Goal: Obtain resource: Download file/media

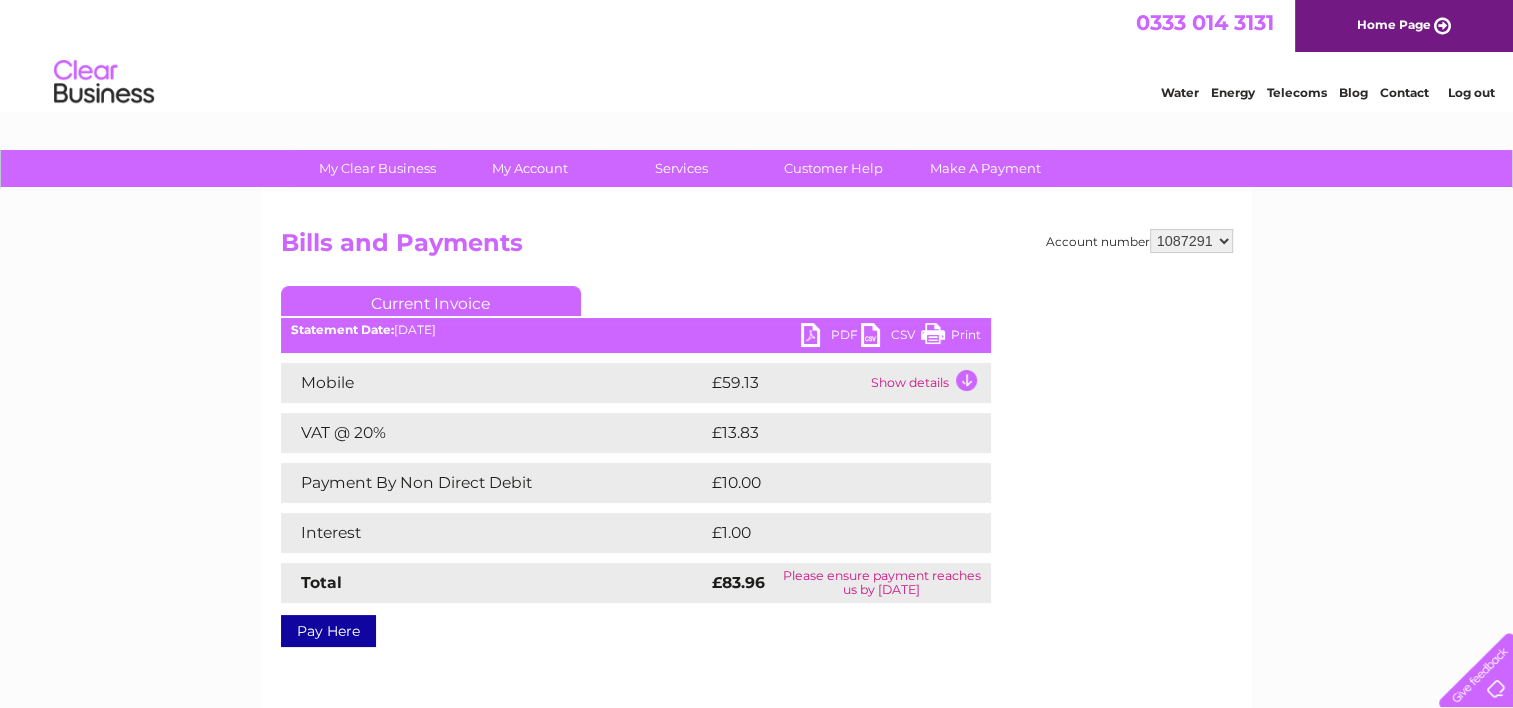
click at [834, 335] on link "PDF" at bounding box center [831, 337] width 60 height 29
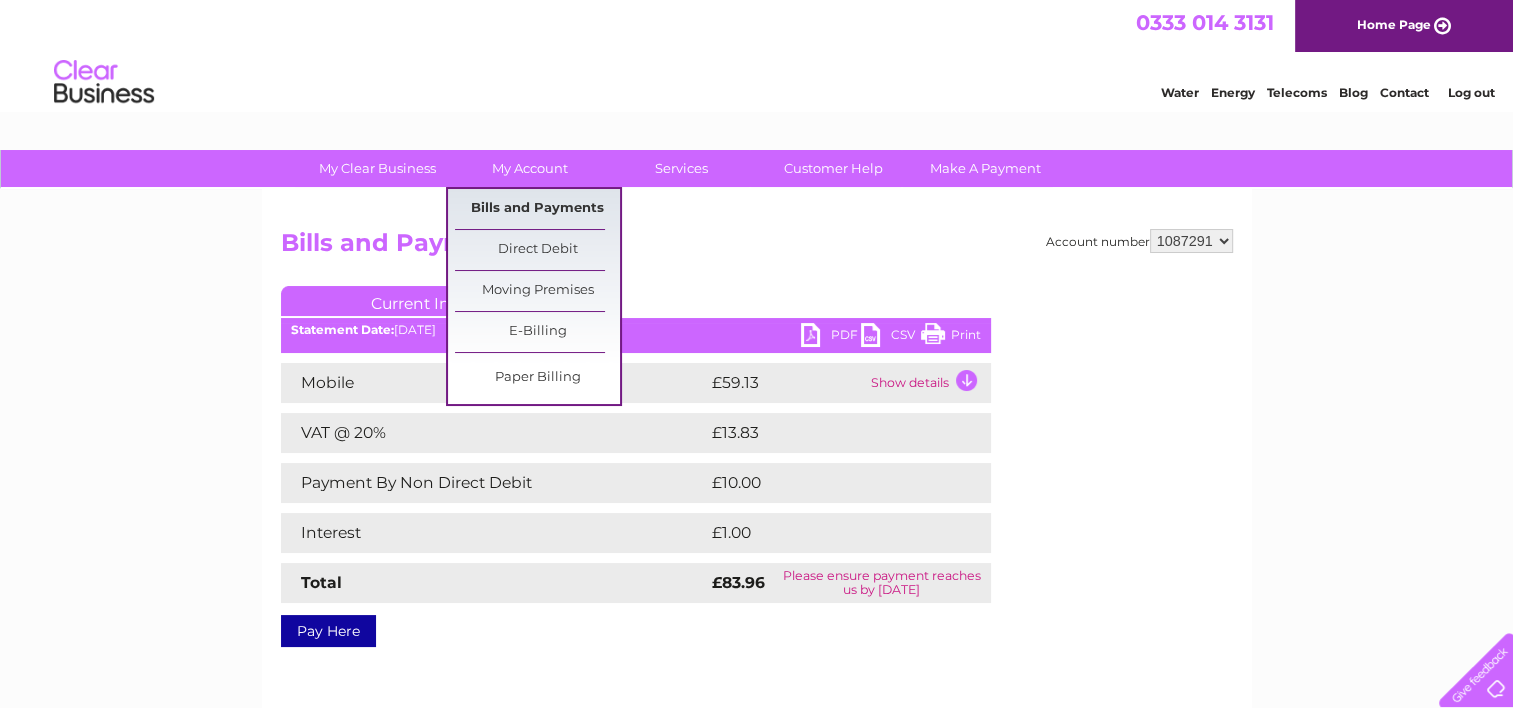
click at [522, 203] on link "Bills and Payments" at bounding box center [537, 209] width 165 height 40
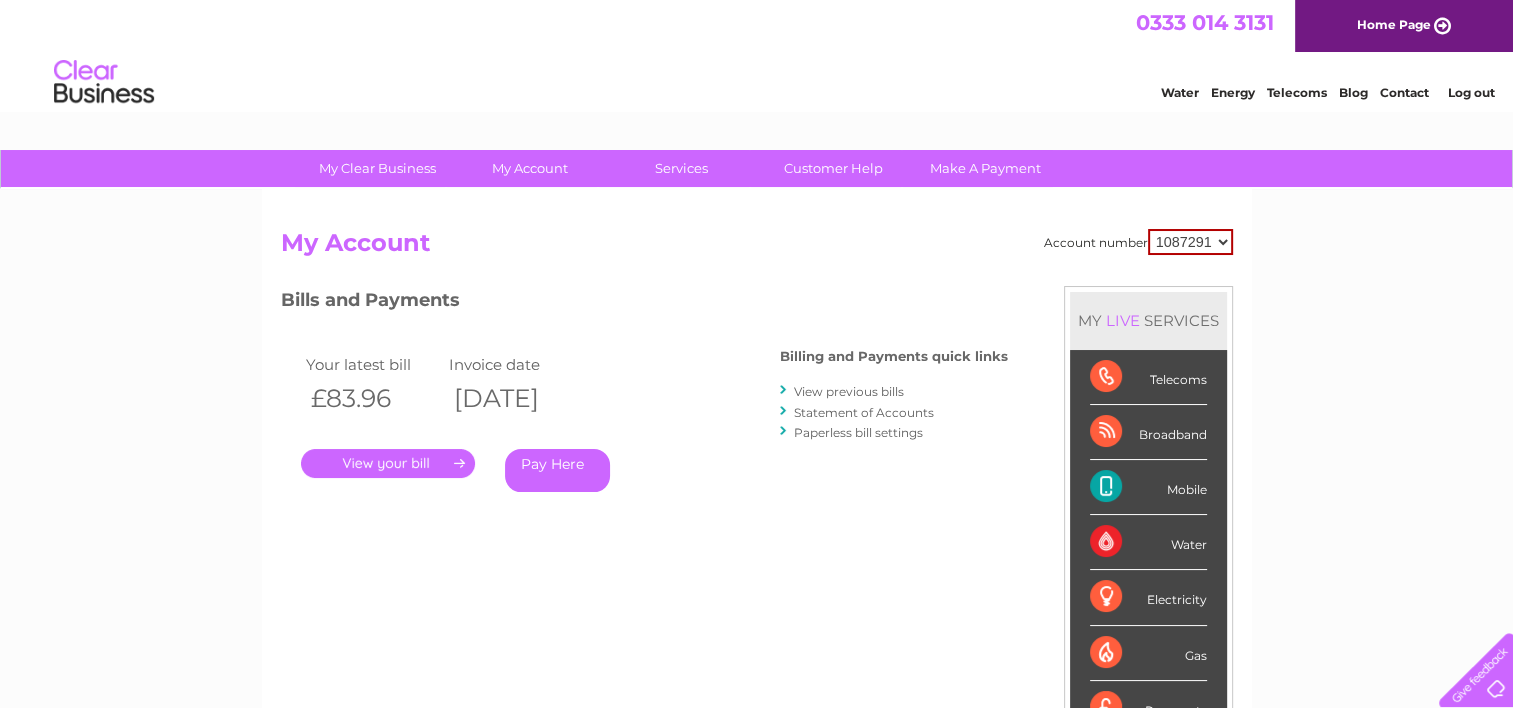
click at [834, 390] on link "View previous bills" at bounding box center [849, 391] width 110 height 15
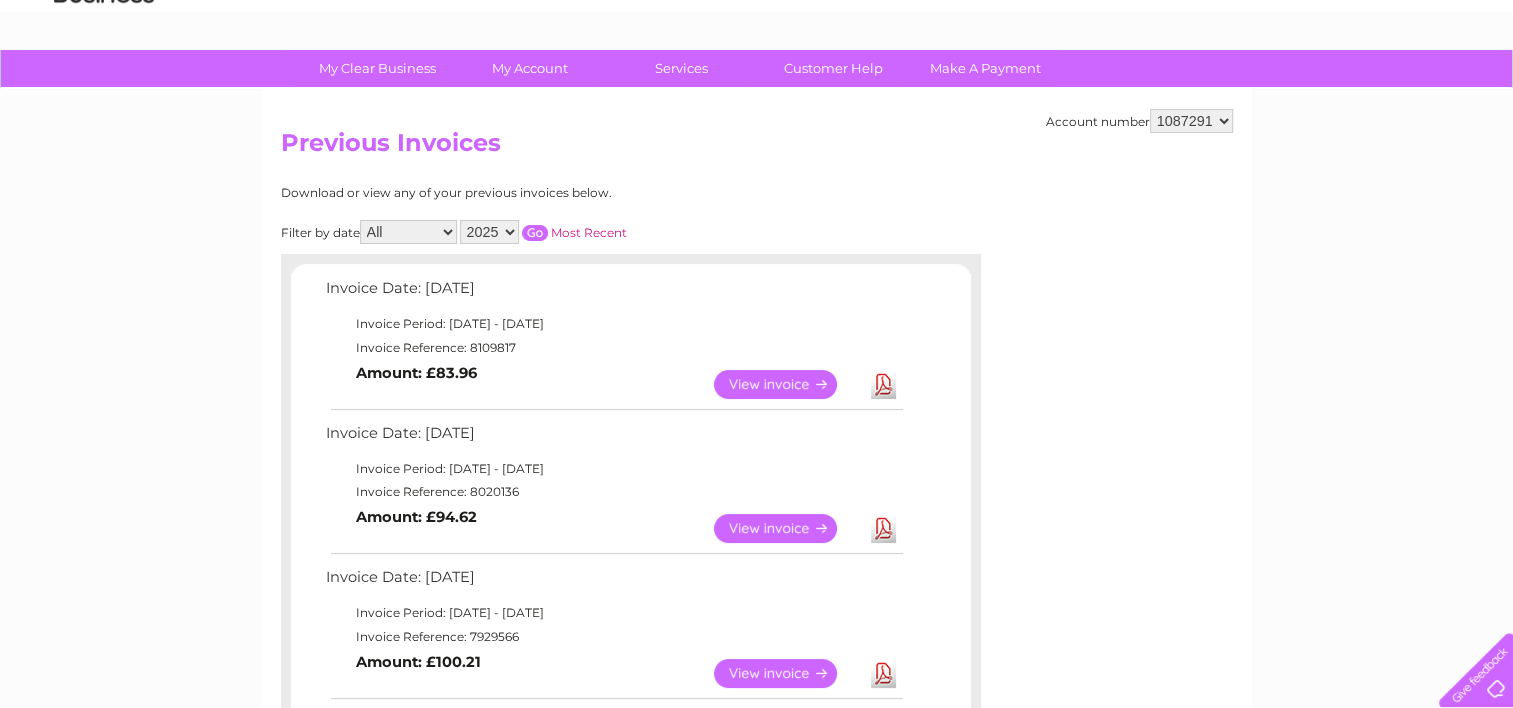
scroll to position [300, 0]
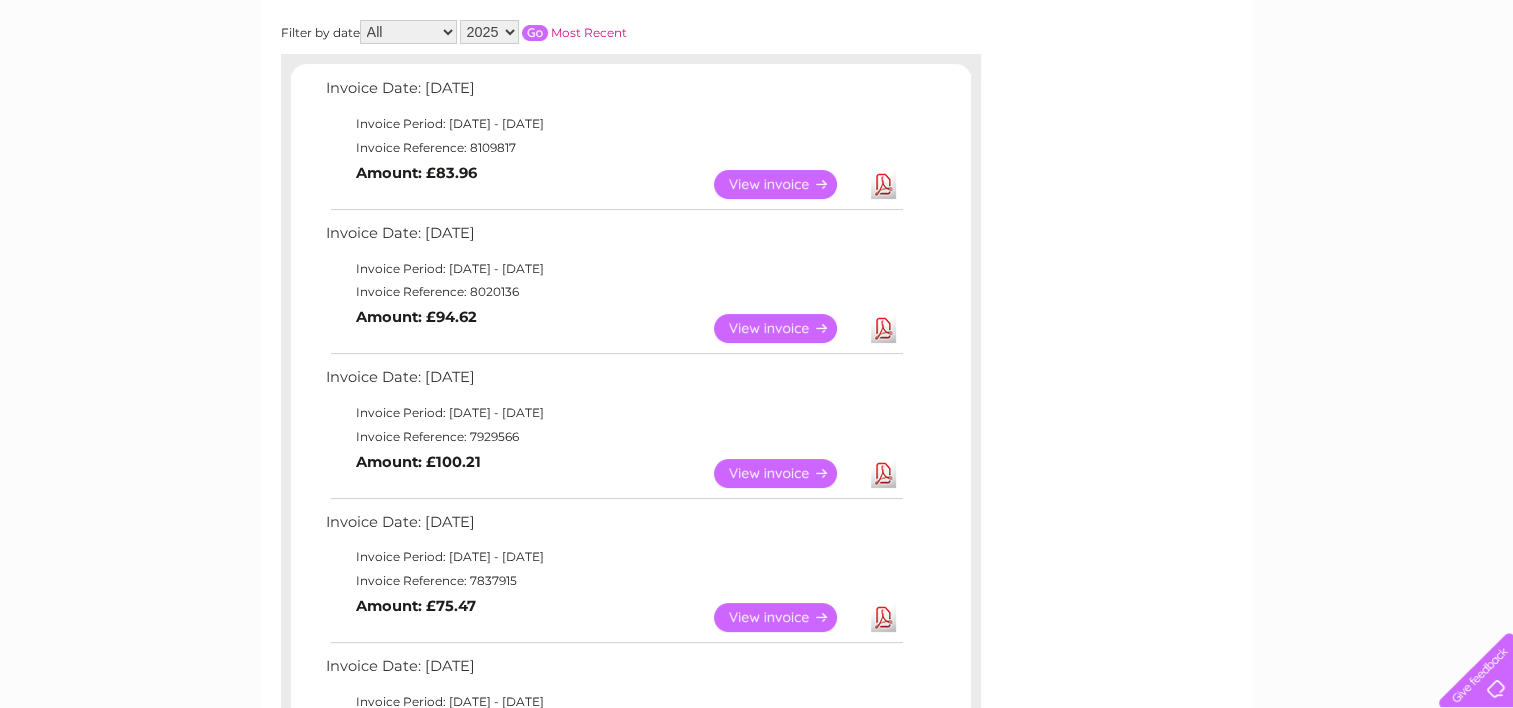
click at [809, 328] on link "View" at bounding box center [787, 328] width 147 height 29
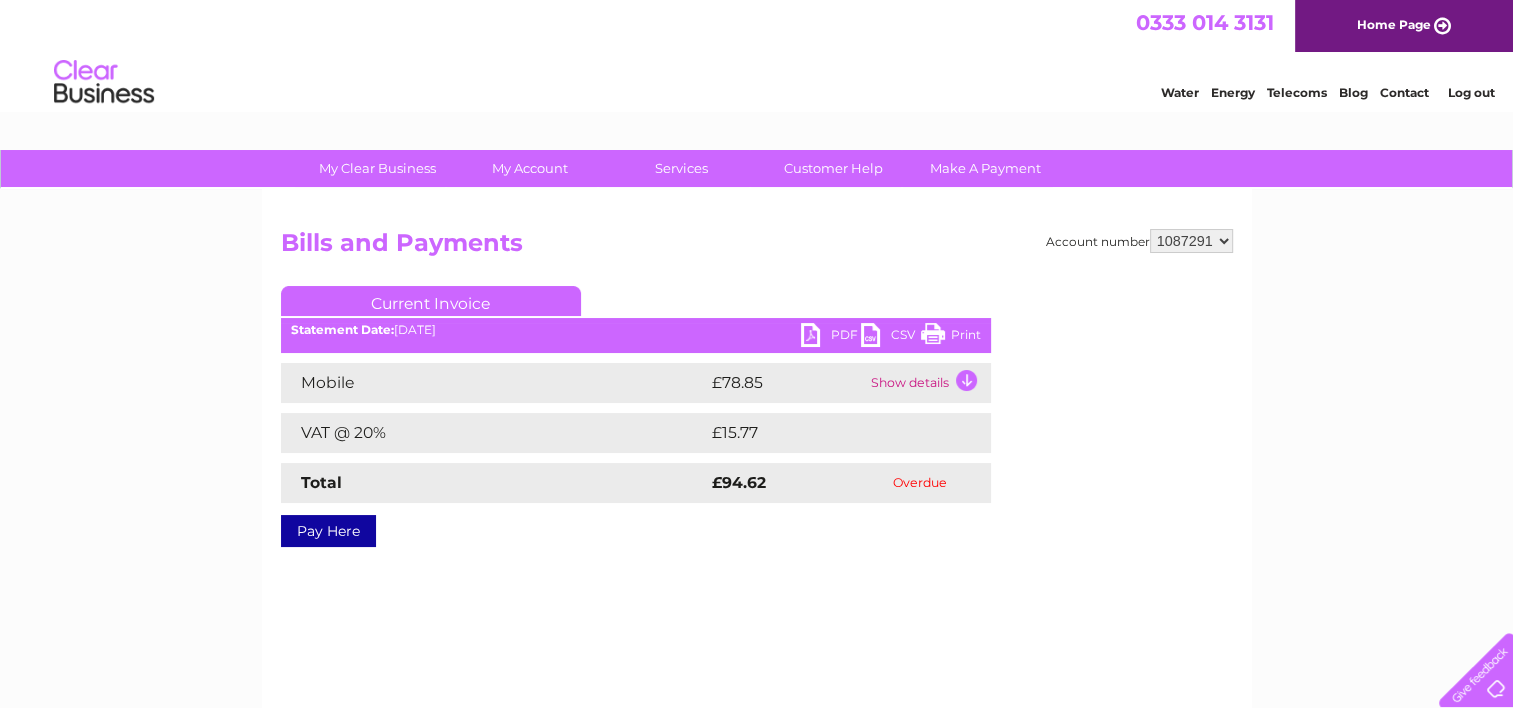
click at [809, 327] on link "PDF" at bounding box center [831, 337] width 60 height 29
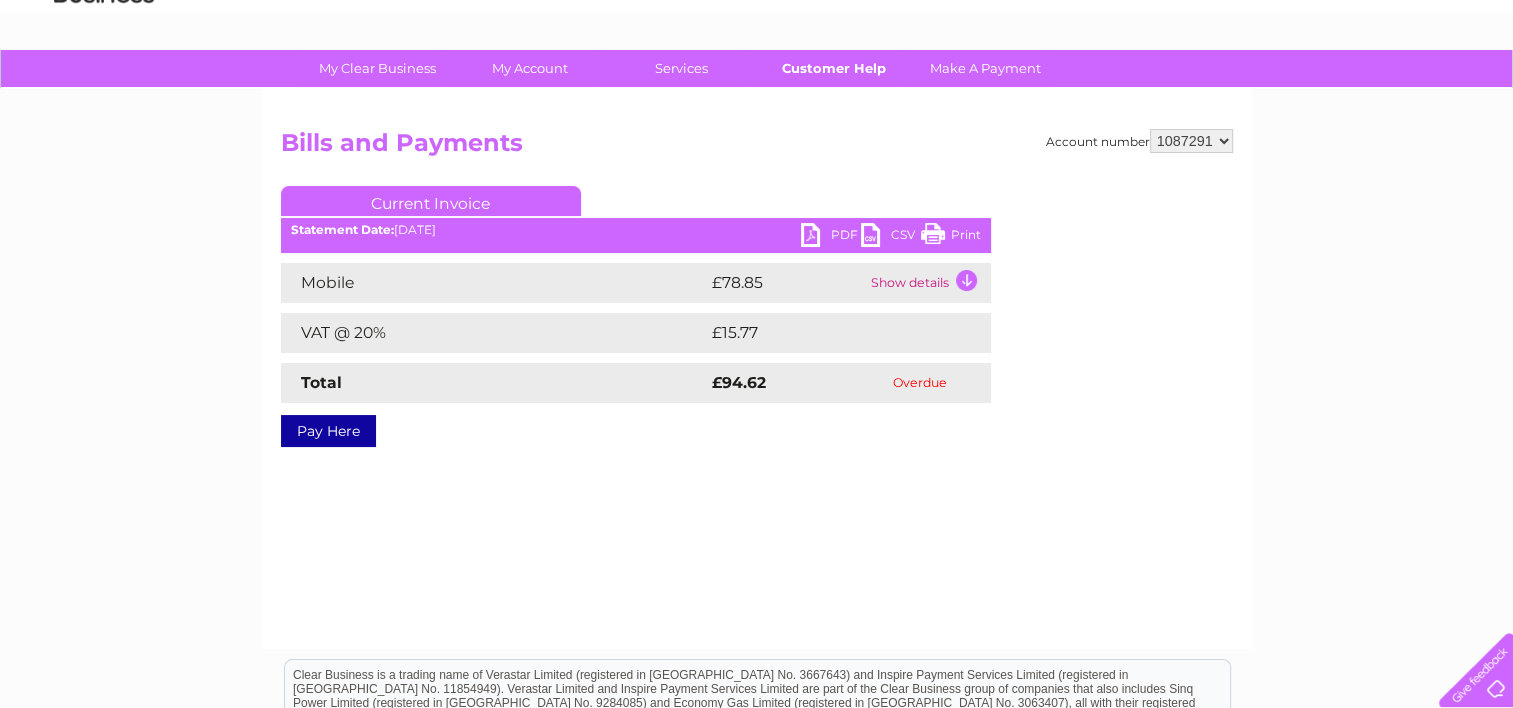
click at [857, 63] on link "Customer Help" at bounding box center [833, 68] width 165 height 37
